Goal: Information Seeking & Learning: Check status

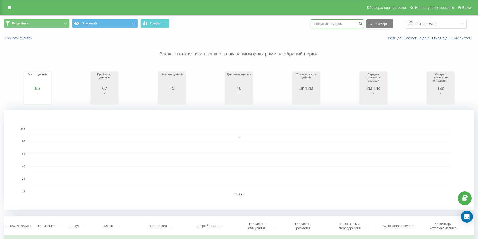
click at [336, 23] on input at bounding box center [337, 23] width 53 height 9
paste input "380666669605"
type input "380666669605"
click at [363, 23] on icon "submit" at bounding box center [360, 22] width 4 height 3
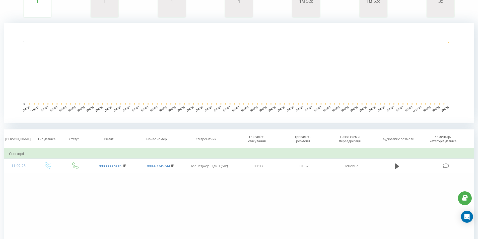
scroll to position [128, 0]
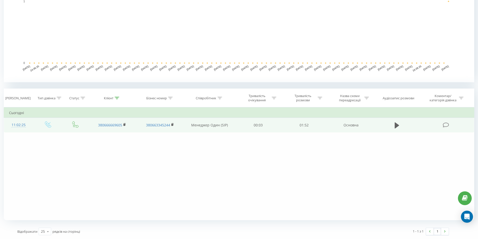
click at [402, 124] on td at bounding box center [397, 125] width 44 height 15
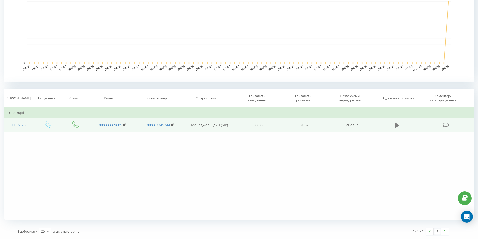
click at [398, 125] on icon at bounding box center [397, 125] width 5 height 6
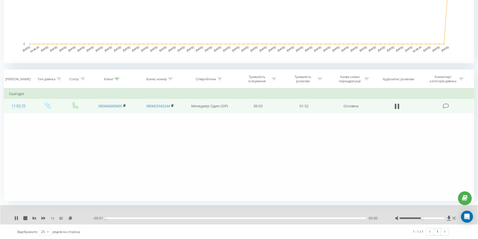
scroll to position [147, 0]
click at [398, 106] on icon at bounding box center [398, 106] width 2 height 6
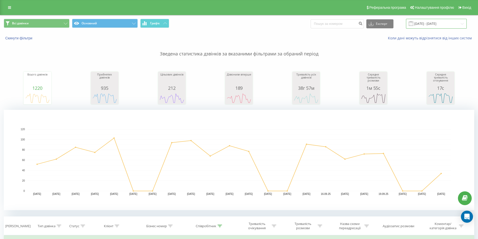
click at [437, 25] on input "01.09.2025 - 22.09.2025" at bounding box center [436, 24] width 61 height 10
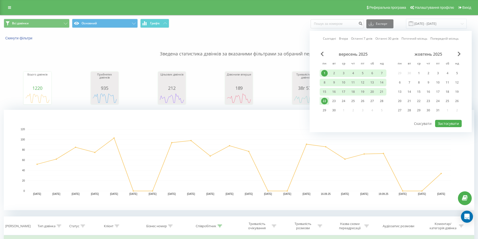
drag, startPoint x: 323, startPoint y: 100, endPoint x: 335, endPoint y: 103, distance: 12.5
click at [324, 100] on div "22" at bounding box center [324, 101] width 7 height 7
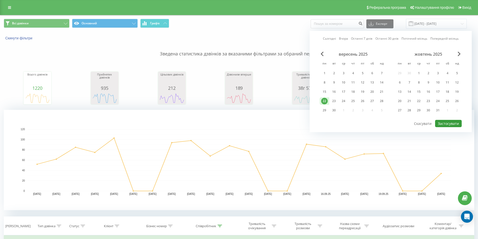
drag, startPoint x: 451, startPoint y: 123, endPoint x: 446, endPoint y: 120, distance: 6.5
click at [452, 123] on button "Застосувати" at bounding box center [448, 123] width 27 height 7
type input "[DATE] - [DATE]"
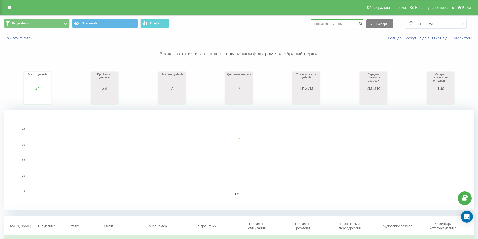
click at [351, 22] on input at bounding box center [337, 23] width 53 height 9
paste input "380957604322"
type input "380957604322"
click at [371, 25] on div "380957604322 Експорт .csv .xls .xlsx 22.09.2025 - 22.09.2025" at bounding box center [389, 24] width 156 height 10
click at [363, 23] on icon "submit" at bounding box center [360, 22] width 4 height 3
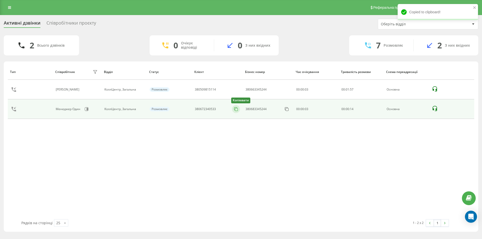
click at [236, 109] on icon at bounding box center [235, 109] width 5 height 5
